Goal: Obtain resource: Obtain resource

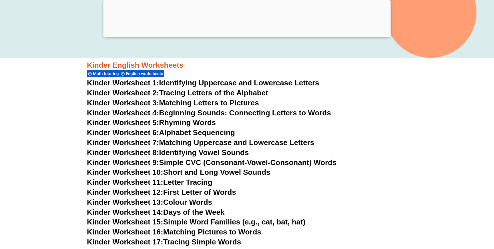
scroll to position [228, 0]
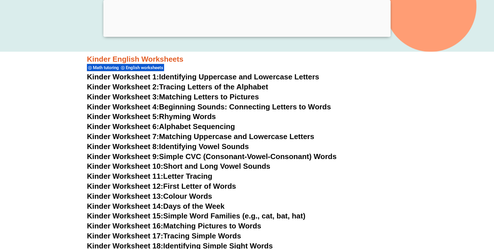
click at [211, 129] on link "Kinder Worksheet 6: Alphabet Sequencing" at bounding box center [161, 126] width 148 height 9
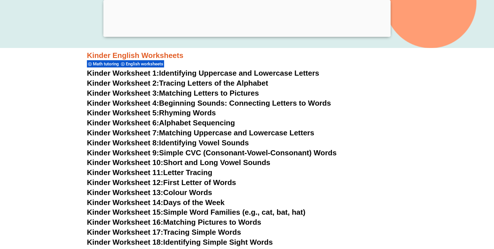
scroll to position [2, 0]
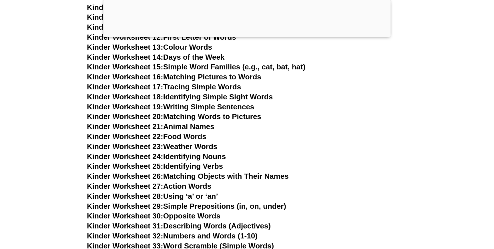
scroll to position [374, 0]
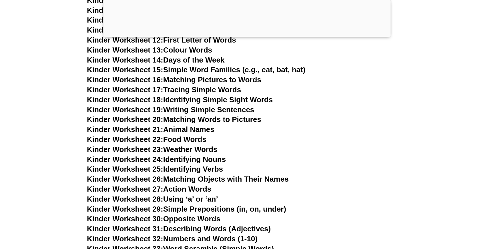
click at [210, 149] on link "Kinder Worksheet 23: Weather Words" at bounding box center [152, 149] width 130 height 9
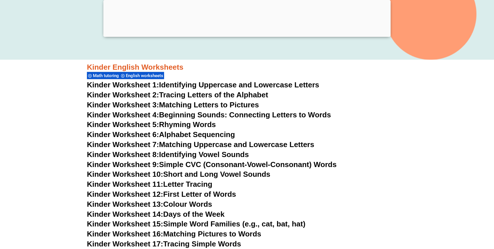
scroll to position [247, 0]
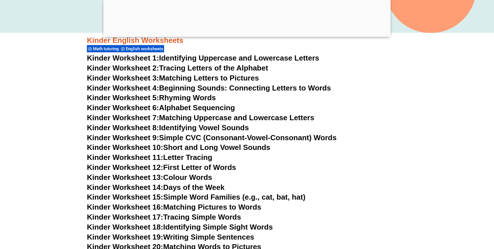
click at [199, 68] on link "Kinder Worksheet 2: Tracing Letters of the Alphabet" at bounding box center [177, 68] width 181 height 9
